Goal: Information Seeking & Learning: Learn about a topic

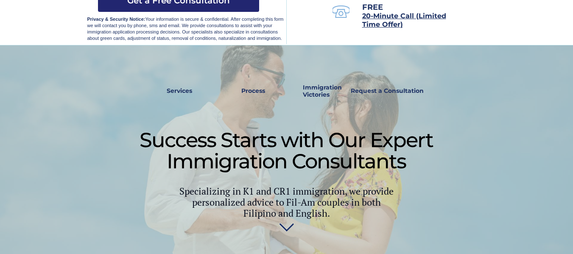
scroll to position [212, 0]
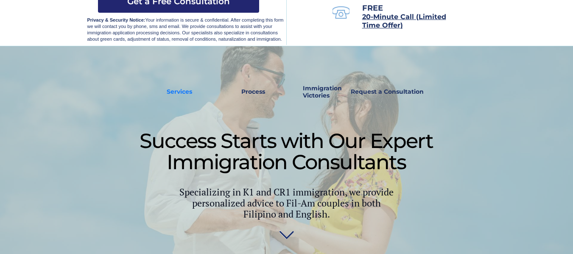
click at [175, 90] on strong "Services" at bounding box center [179, 92] width 25 height 8
click at [261, 89] on strong "Process" at bounding box center [253, 92] width 24 height 8
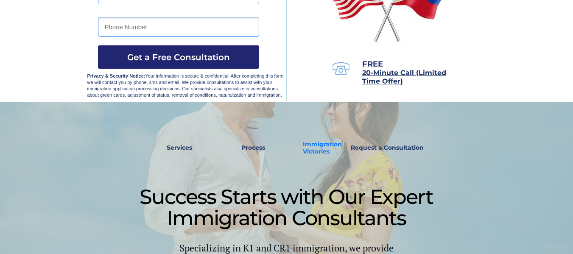
click at [326, 144] on strong "Immigration Victories" at bounding box center [322, 147] width 39 height 15
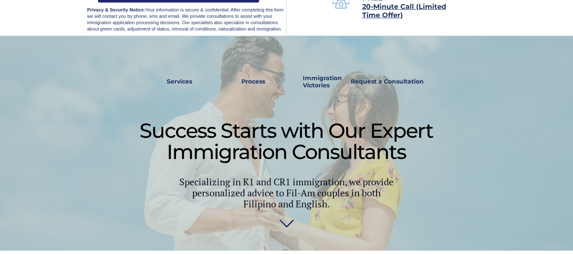
scroll to position [171, 0]
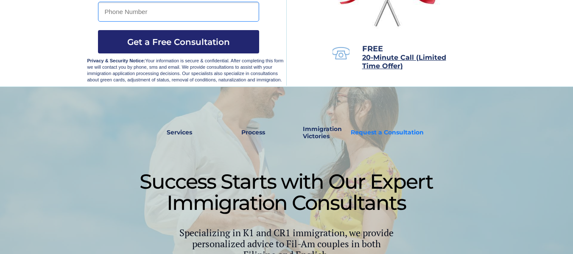
click at [400, 132] on strong "Request a Consultation" at bounding box center [387, 132] width 73 height 8
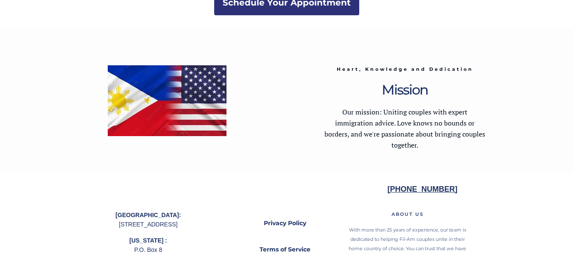
scroll to position [1785, 0]
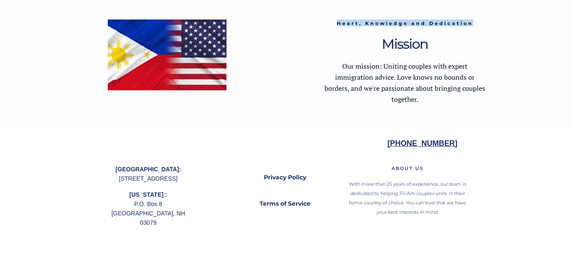
drag, startPoint x: 337, startPoint y: 22, endPoint x: 479, endPoint y: 23, distance: 141.6
click at [479, 23] on h3 "Heart, Knowledge and Dedication" at bounding box center [405, 23] width 162 height 7
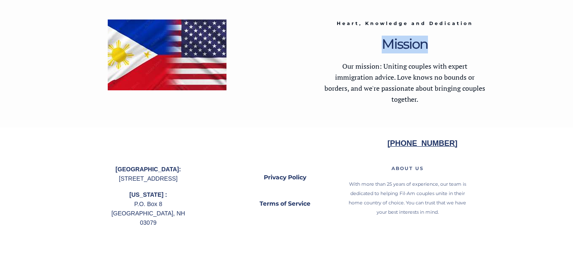
drag, startPoint x: 383, startPoint y: 45, endPoint x: 436, endPoint y: 44, distance: 53.4
click at [436, 44] on p "Mission" at bounding box center [405, 47] width 162 height 14
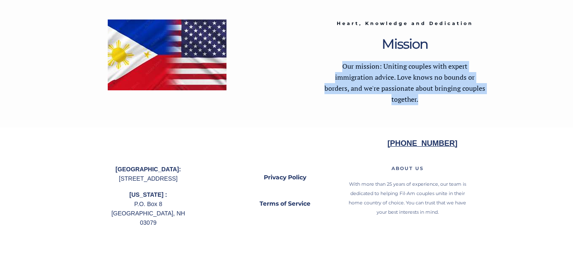
drag, startPoint x: 343, startPoint y: 67, endPoint x: 446, endPoint y: 101, distance: 108.2
click at [446, 101] on p "Our mission: Uniting couples with expert immigration advice. Love knows no boun…" at bounding box center [405, 83] width 162 height 44
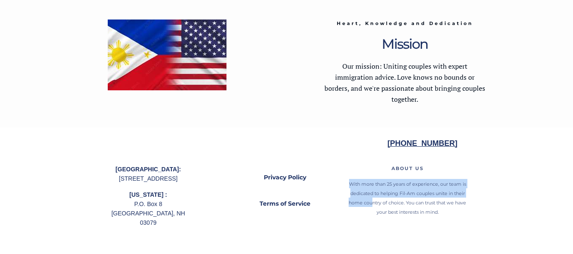
drag, startPoint x: 349, startPoint y: 181, endPoint x: 372, endPoint y: 199, distance: 29.9
click at [372, 199] on p "With more than 25 years of experience, our team is dedicated to helping Fil-Am …" at bounding box center [407, 197] width 127 height 37
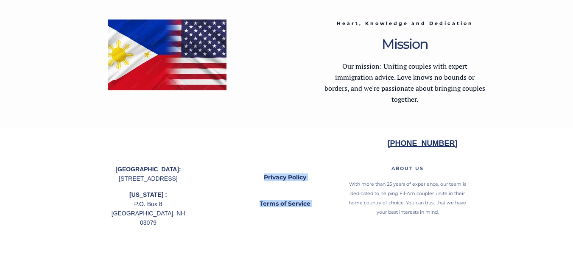
drag, startPoint x: 176, startPoint y: 234, endPoint x: 114, endPoint y: 162, distance: 94.8
click at [114, 162] on div at bounding box center [286, 191] width 399 height 126
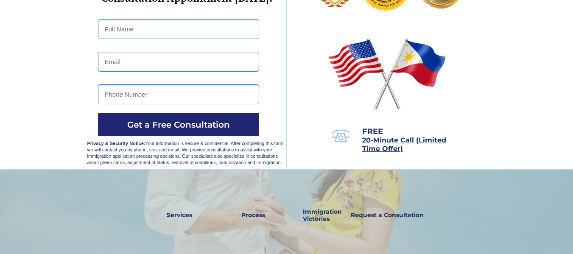
scroll to position [0, 0]
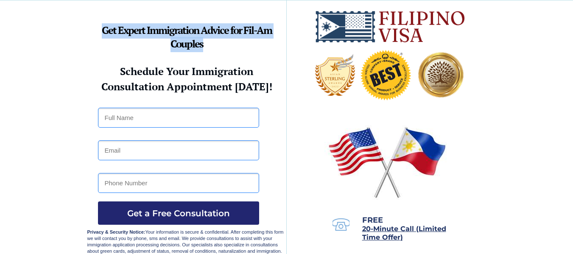
drag, startPoint x: 103, startPoint y: 30, endPoint x: 253, endPoint y: 47, distance: 150.7
click at [253, 47] on p "Get Expert Immigration Advice for Fil-Am Couples" at bounding box center [186, 38] width 199 height 27
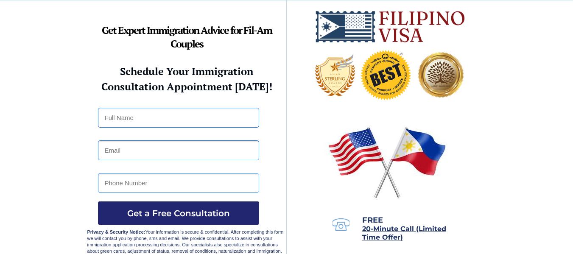
click at [498, 19] on div at bounding box center [286, 128] width 573 height 257
click at [497, 74] on div at bounding box center [286, 128] width 573 height 257
click at [513, 21] on div at bounding box center [286, 128] width 573 height 257
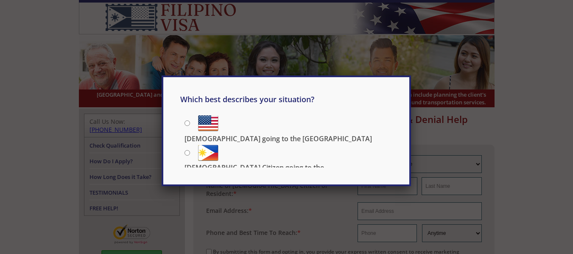
click at [188, 124] on input "[DEMOGRAPHIC_DATA] going to the [GEOGRAPHIC_DATA]" at bounding box center [187, 123] width 6 height 6
radio input "true"
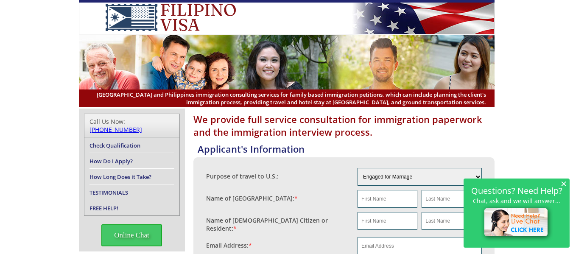
click at [563, 184] on span "×" at bounding box center [563, 183] width 6 height 7
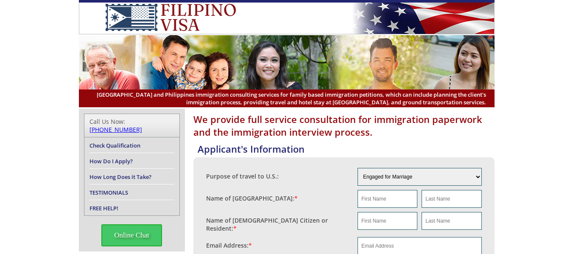
drag, startPoint x: 539, startPoint y: 84, endPoint x: 533, endPoint y: 86, distance: 6.6
click at [539, 84] on header "[GEOGRAPHIC_DATA] and Philippines immigration consulting services for family ba…" at bounding box center [286, 53] width 573 height 107
click at [123, 231] on span "Online Chat" at bounding box center [131, 235] width 61 height 22
click at [560, 40] on div at bounding box center [558, 39] width 7 height 7
drag, startPoint x: 555, startPoint y: 22, endPoint x: 543, endPoint y: 25, distance: 12.6
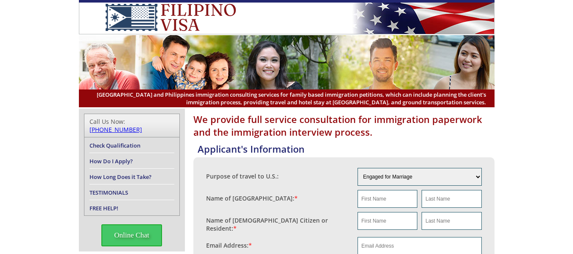
click at [555, 22] on header "[GEOGRAPHIC_DATA] and Philippines immigration consulting services for family ba…" at bounding box center [286, 53] width 573 height 107
click at [527, 45] on header "[GEOGRAPHIC_DATA] and Philippines immigration consulting services for family ba…" at bounding box center [286, 53] width 573 height 107
click at [520, 44] on header "[GEOGRAPHIC_DATA] and Philippines immigration consulting services for family ba…" at bounding box center [286, 53] width 573 height 107
click at [543, 46] on header "[GEOGRAPHIC_DATA] and Philippines immigration consulting services for family ba…" at bounding box center [286, 53] width 573 height 107
click at [524, 68] on header "[GEOGRAPHIC_DATA] and Philippines immigration consulting services for family ba…" at bounding box center [286, 53] width 573 height 107
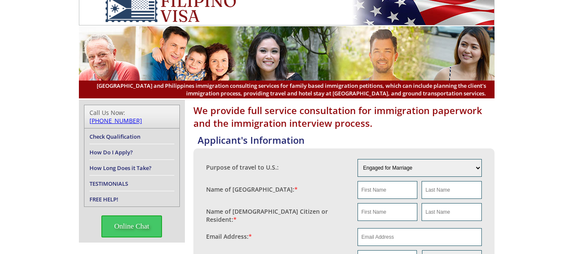
scroll to position [127, 0]
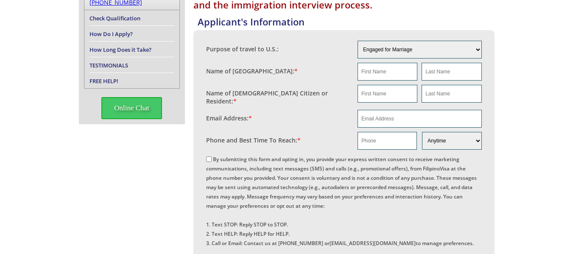
click at [507, 26] on div "We provide full service consultation for immigration paperwork and the immigrat…" at bounding box center [286, 239] width 573 height 517
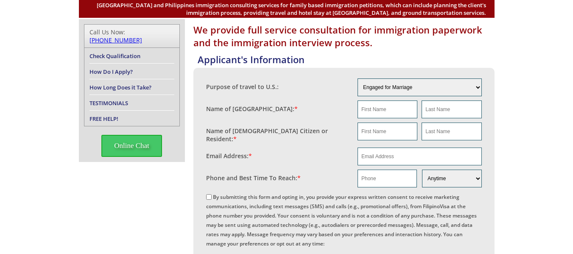
scroll to position [0, 0]
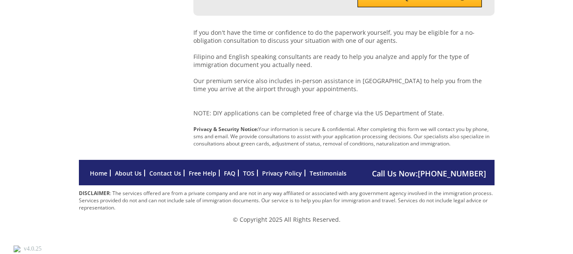
scroll to position [408, 0]
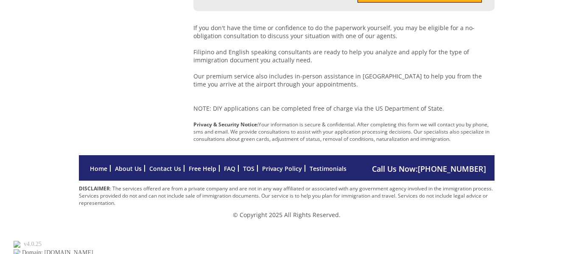
click at [326, 173] on link "Testimonials" at bounding box center [328, 169] width 37 height 8
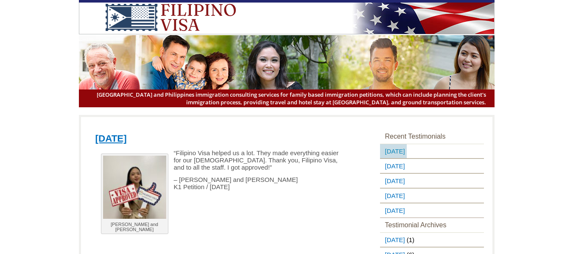
click at [407, 153] on link "[DATE]" at bounding box center [393, 151] width 27 height 14
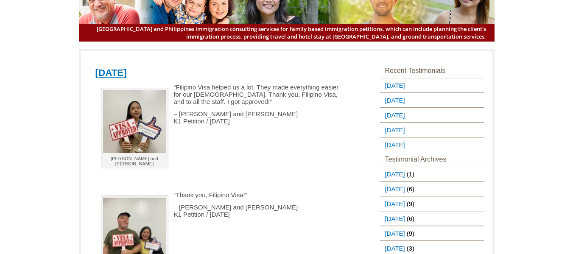
scroll to position [85, 0]
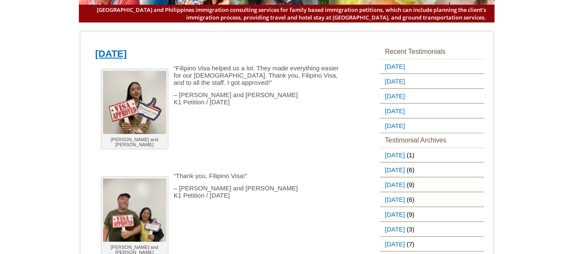
drag, startPoint x: 176, startPoint y: 68, endPoint x: 293, endPoint y: 100, distance: 121.8
click at [293, 100] on div "[PERSON_NAME] and [PERSON_NAME] “Filipino Visa helped us a lot. They made every…" at bounding box center [223, 168] width 256 height 208
click at [293, 100] on p "– [PERSON_NAME] and [PERSON_NAME] K1 Petition / [DATE]" at bounding box center [216, 98] width 243 height 14
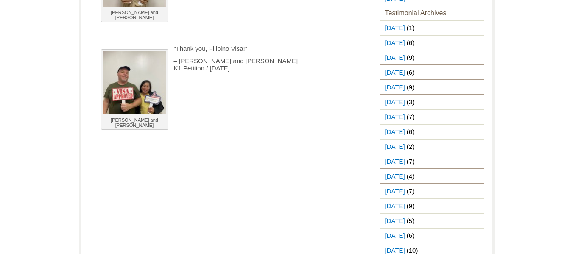
scroll to position [0, 0]
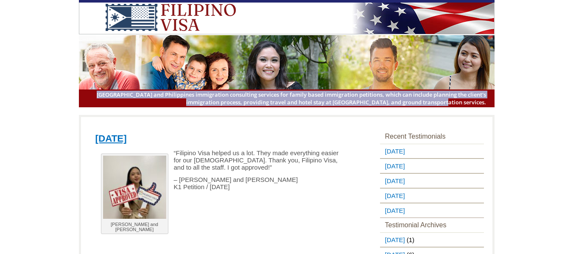
drag, startPoint x: 114, startPoint y: 97, endPoint x: 510, endPoint y: 107, distance: 396.1
click at [510, 107] on header "[GEOGRAPHIC_DATA] and Philippines immigration consulting services for family ba…" at bounding box center [286, 53] width 573 height 107
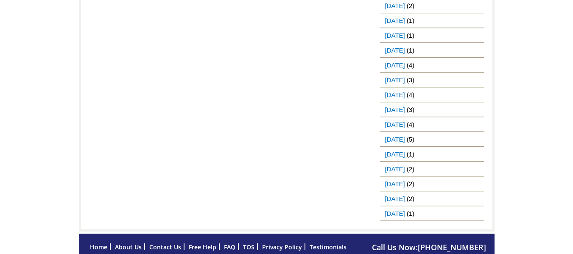
scroll to position [969, 0]
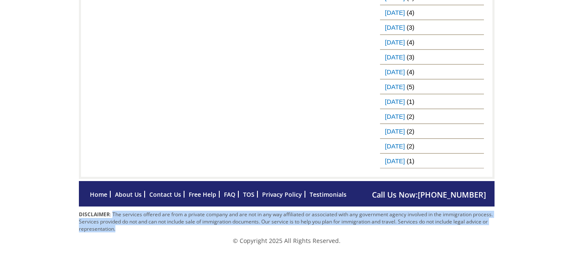
drag, startPoint x: 112, startPoint y: 215, endPoint x: 198, endPoint y: 226, distance: 86.8
click at [198, 226] on p "DISCLAIMER : The services offered are from a private company and are not in any…" at bounding box center [286, 222] width 415 height 22
drag, startPoint x: 79, startPoint y: 216, endPoint x: 136, endPoint y: 229, distance: 58.6
click at [136, 229] on p "DISCLAIMER : The services offered are from a private company and are not in any…" at bounding box center [286, 222] width 415 height 22
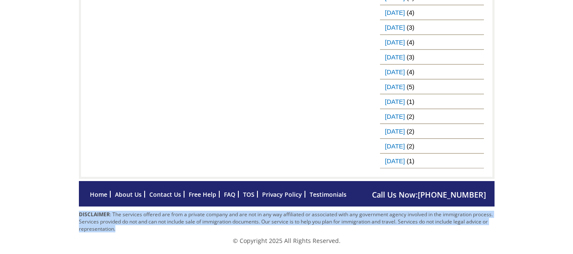
click at [136, 229] on p "DISCLAIMER : The services offered are from a private company and are not in any…" at bounding box center [286, 222] width 415 height 22
drag, startPoint x: 112, startPoint y: 216, endPoint x: 153, endPoint y: 231, distance: 43.2
click at [153, 231] on p "DISCLAIMER : The services offered are from a private company and are not in any…" at bounding box center [286, 222] width 415 height 22
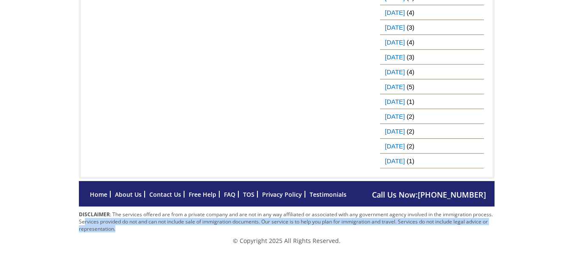
drag, startPoint x: 93, startPoint y: 223, endPoint x: 173, endPoint y: 230, distance: 80.8
click at [173, 230] on p "DISCLAIMER : The services offered are from a private company and are not in any…" at bounding box center [286, 222] width 415 height 22
drag, startPoint x: 78, startPoint y: 223, endPoint x: 174, endPoint y: 238, distance: 96.7
click at [174, 238] on div "DISCLAIMER : The services offered are from a private company and are not in any…" at bounding box center [286, 225] width 415 height 38
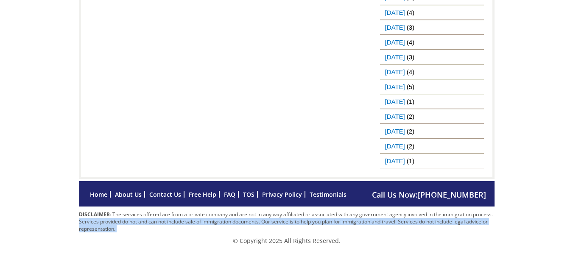
click at [175, 238] on p "© Copyright 2025 All Rights Reserved." at bounding box center [286, 241] width 415 height 8
click at [210, 219] on p "DISCLAIMER : The services offered are from a private company and are not in any…" at bounding box center [286, 222] width 415 height 22
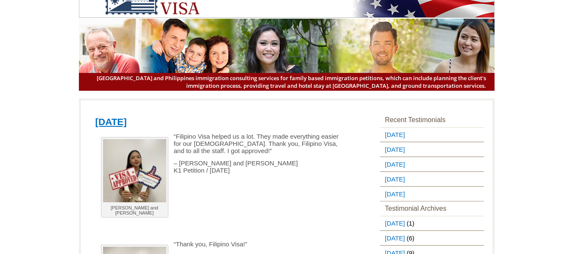
scroll to position [0, 0]
